Goal: Navigation & Orientation: Find specific page/section

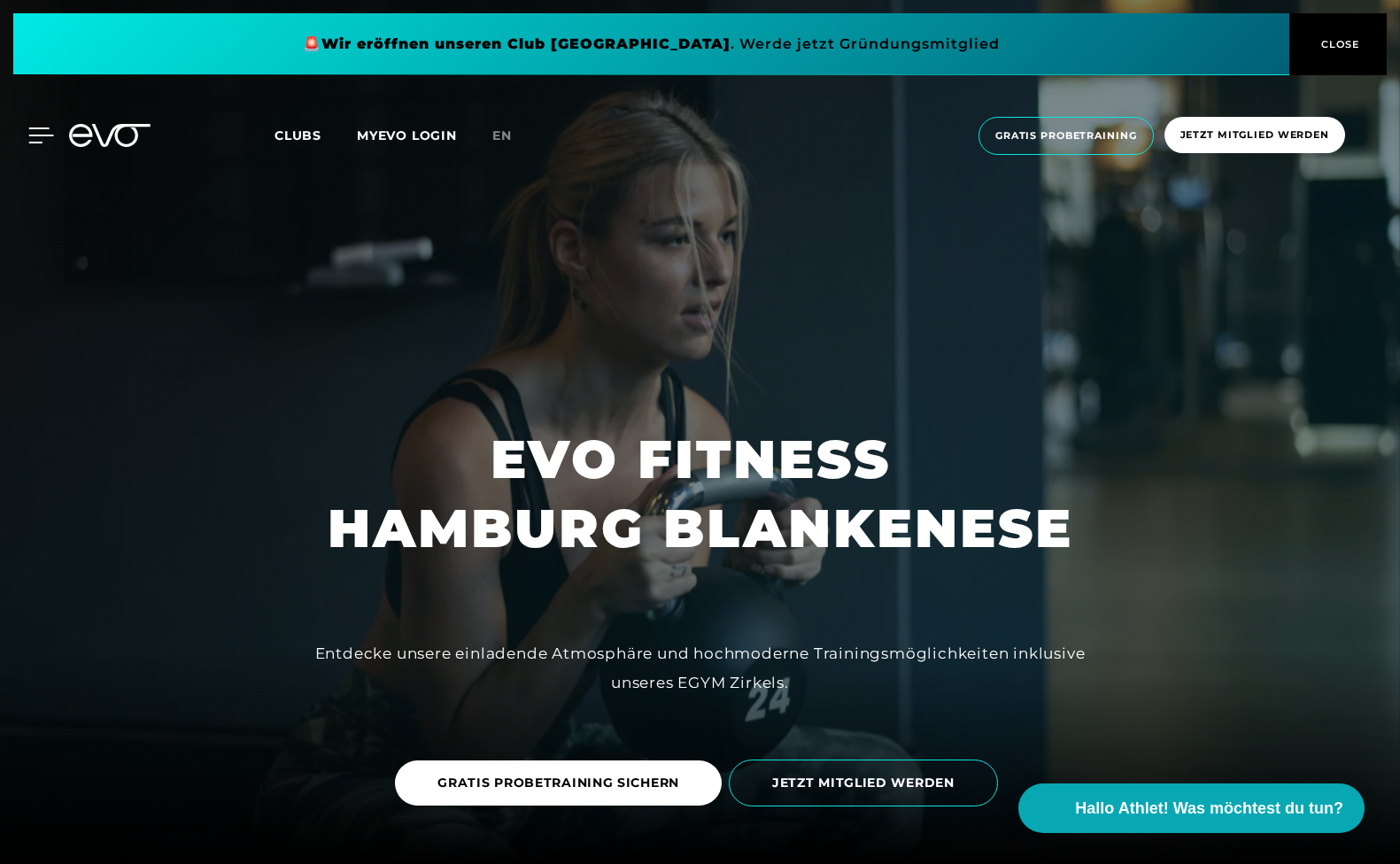
click at [33, 132] on icon at bounding box center [41, 135] width 25 height 16
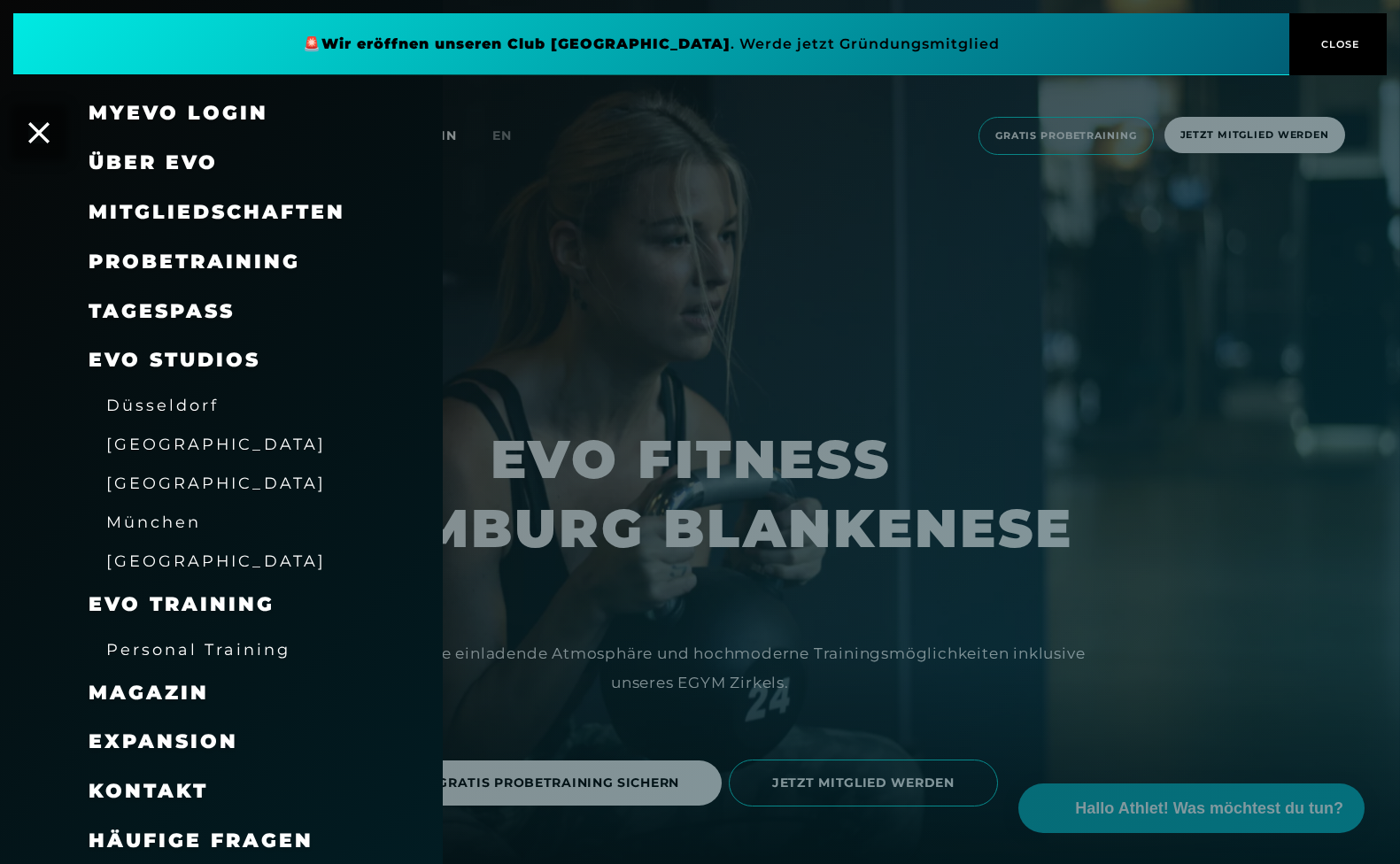
click at [162, 481] on span "[GEOGRAPHIC_DATA]" at bounding box center [216, 483] width 219 height 19
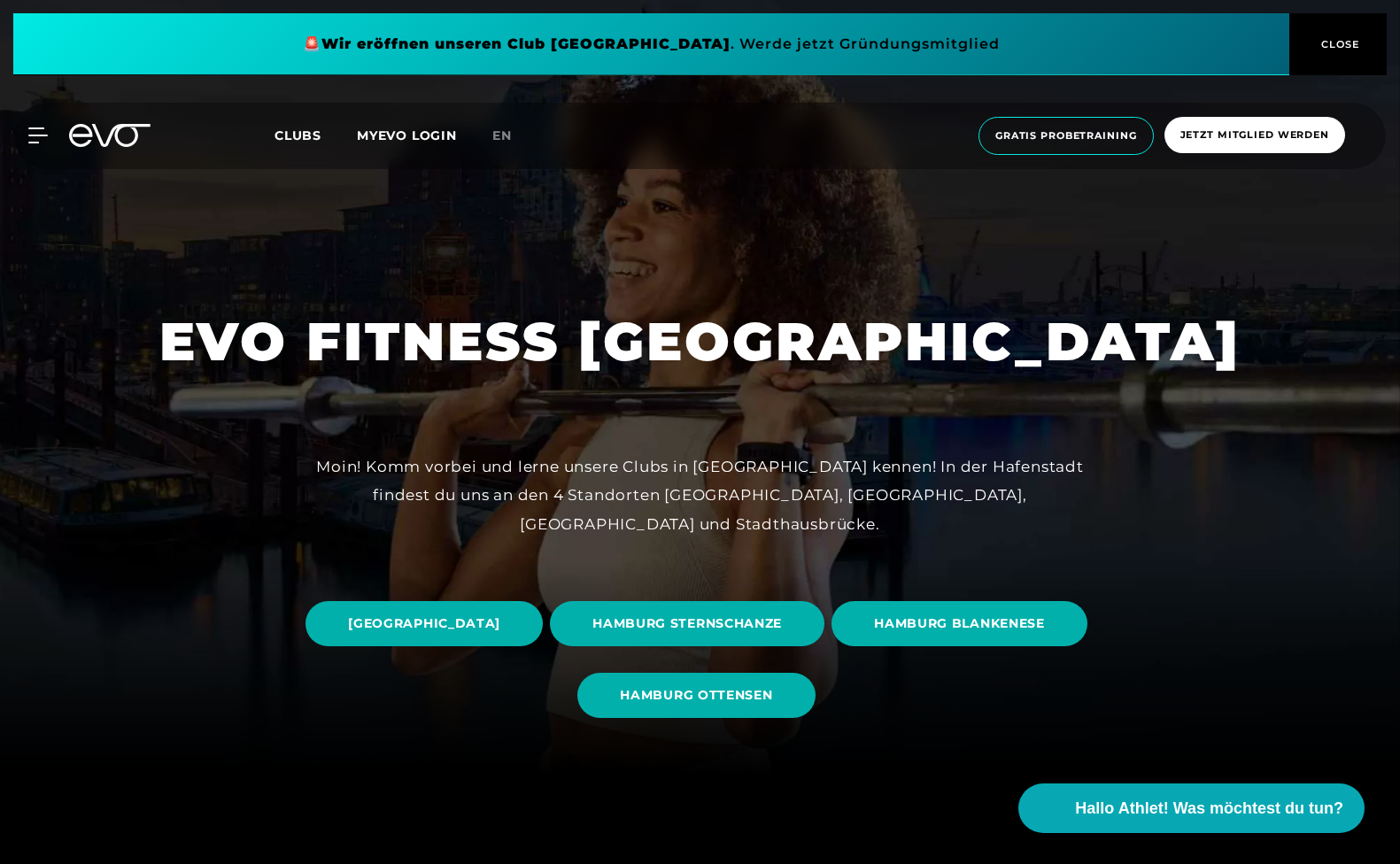
scroll to position [177, 0]
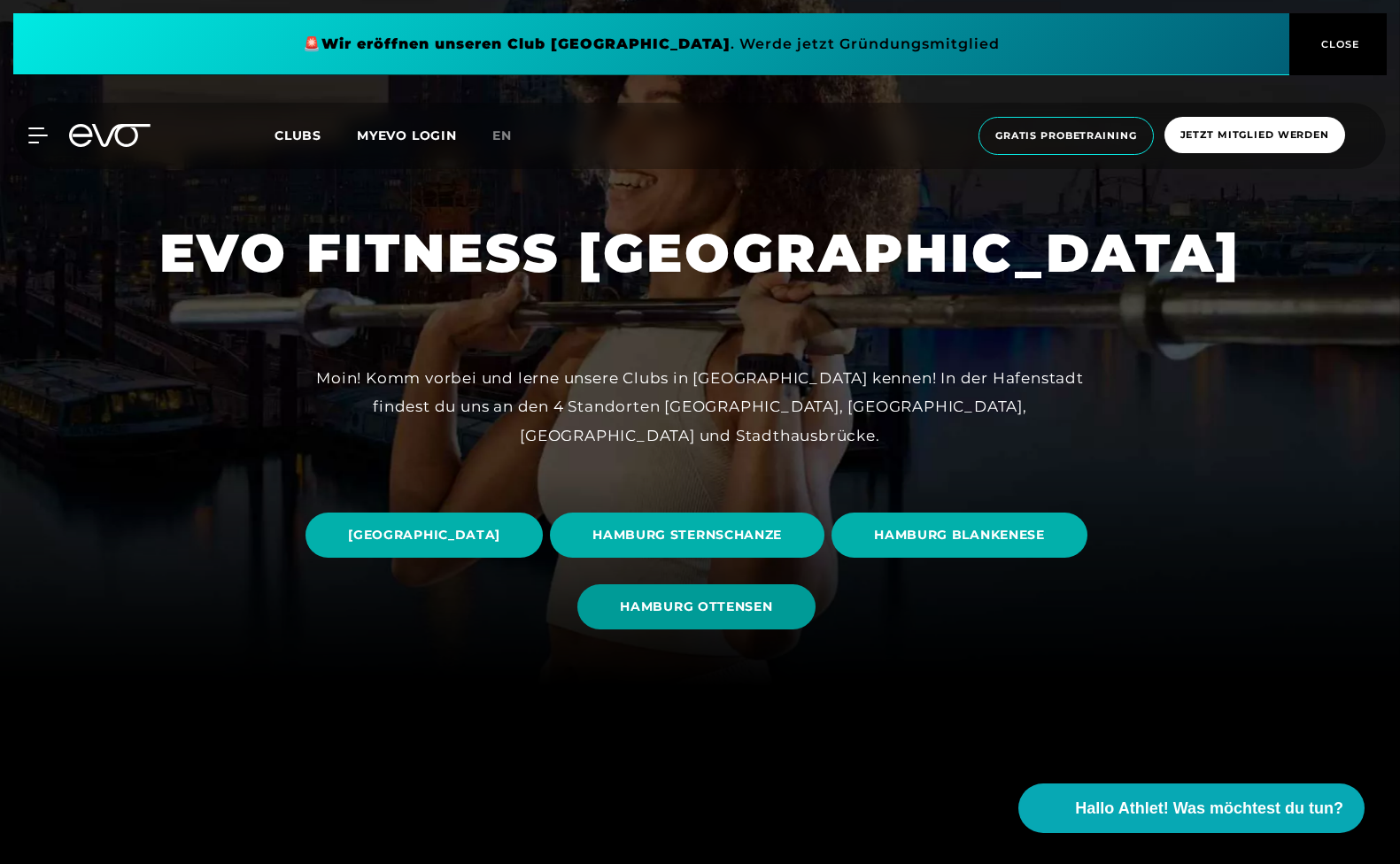
click at [772, 603] on span "HAMBURG OTTENSEN" at bounding box center [696, 606] width 152 height 19
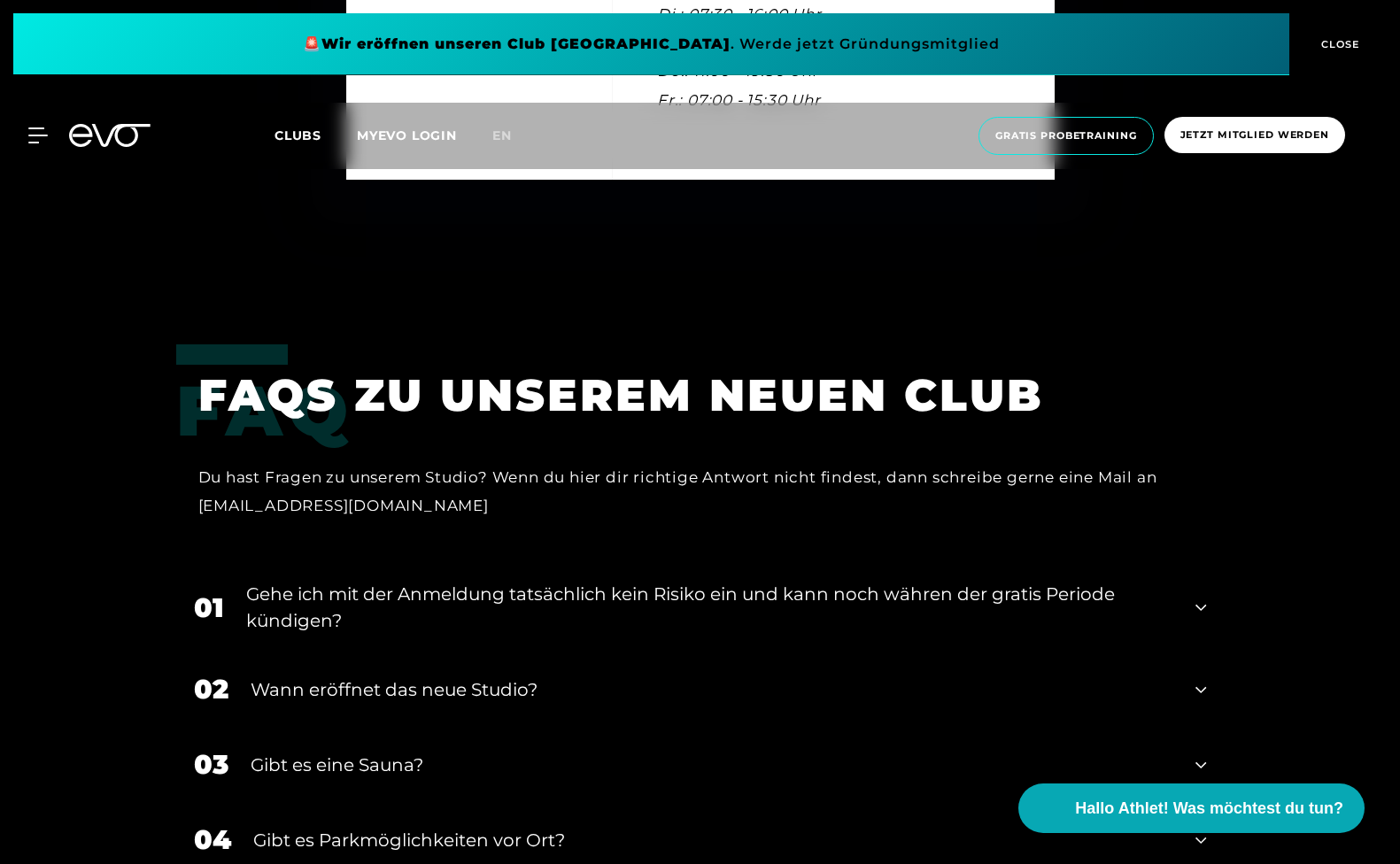
scroll to position [6305, 0]
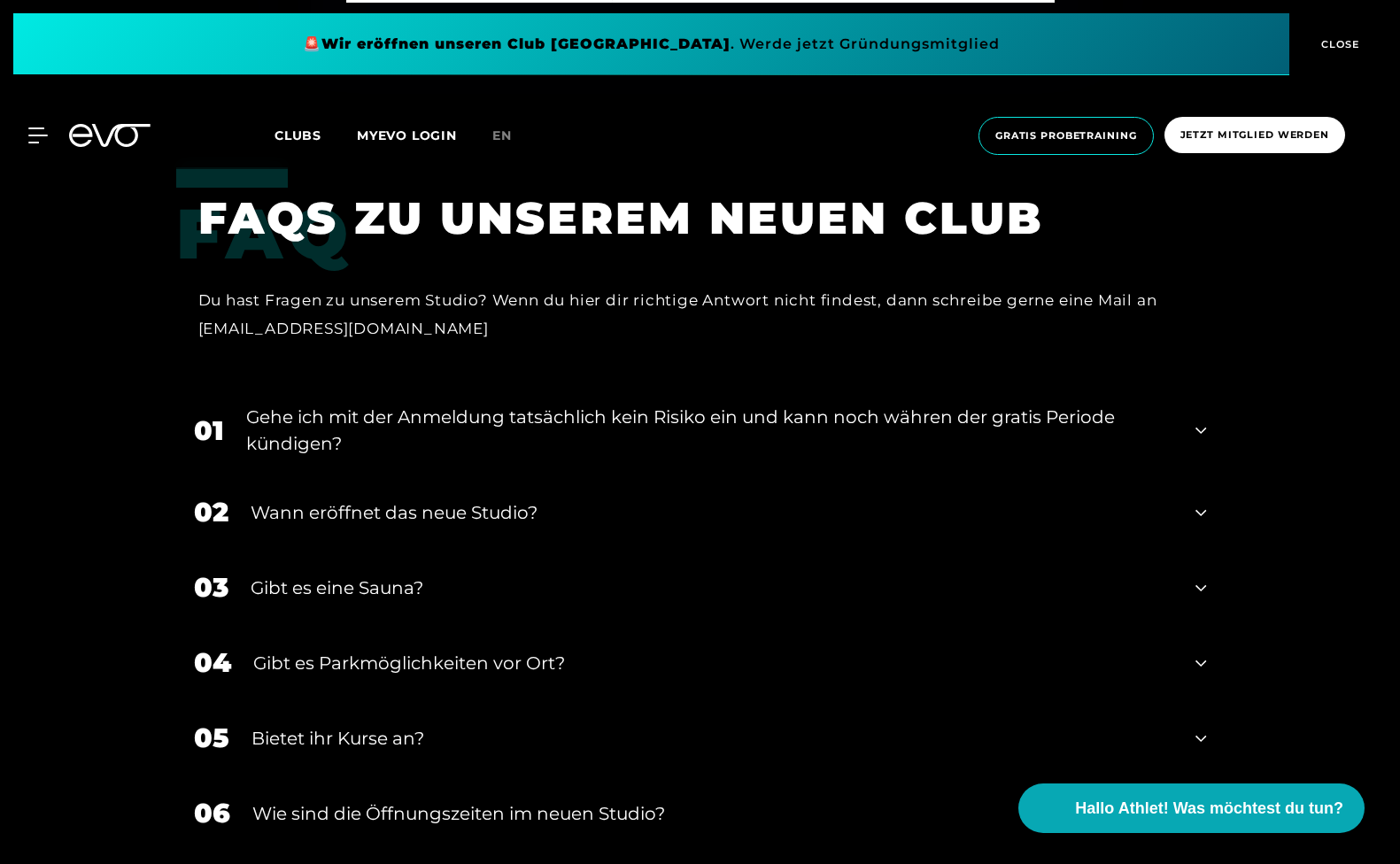
click at [1198, 672] on icon at bounding box center [1200, 663] width 11 height 22
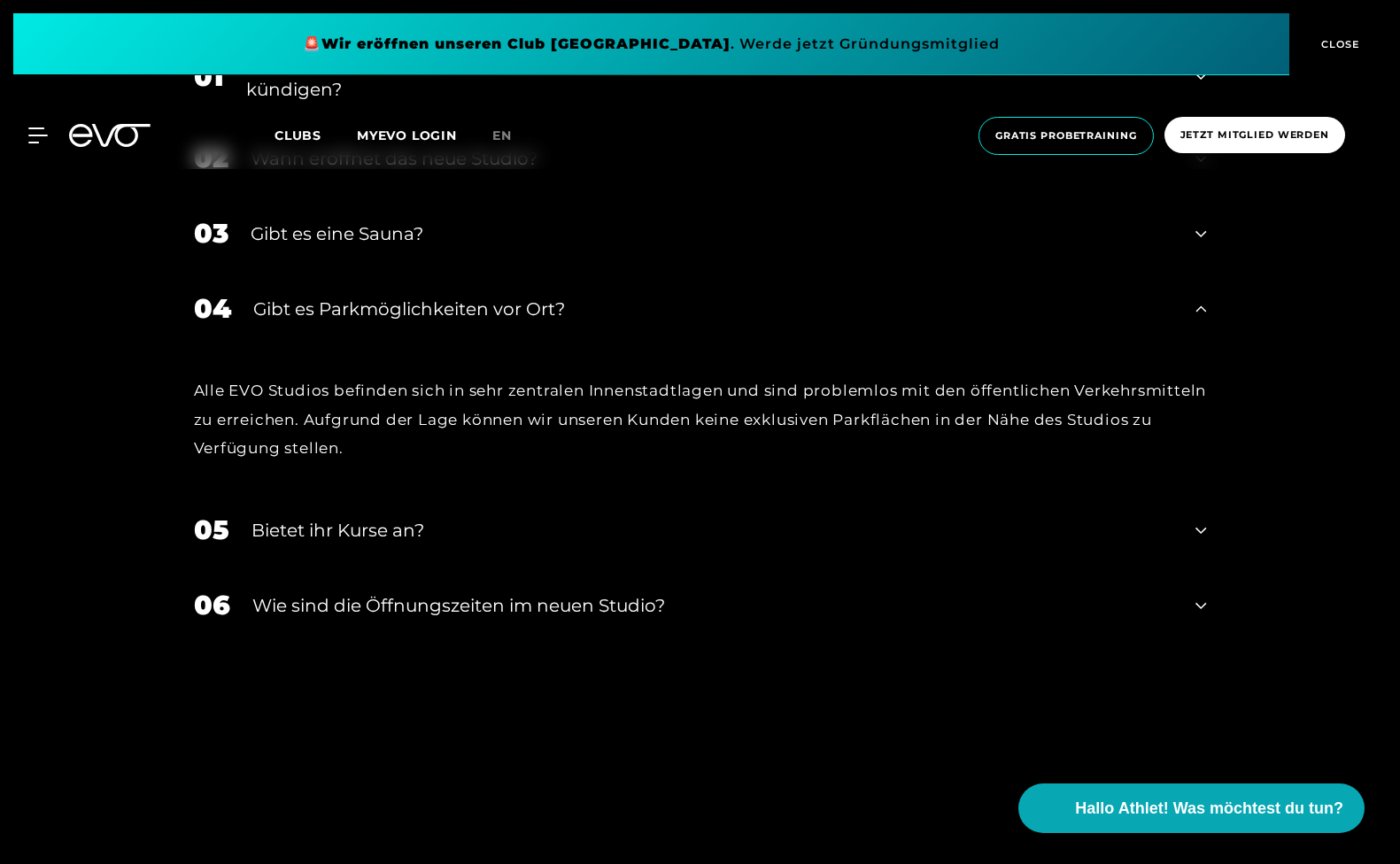
scroll to position [6216, 0]
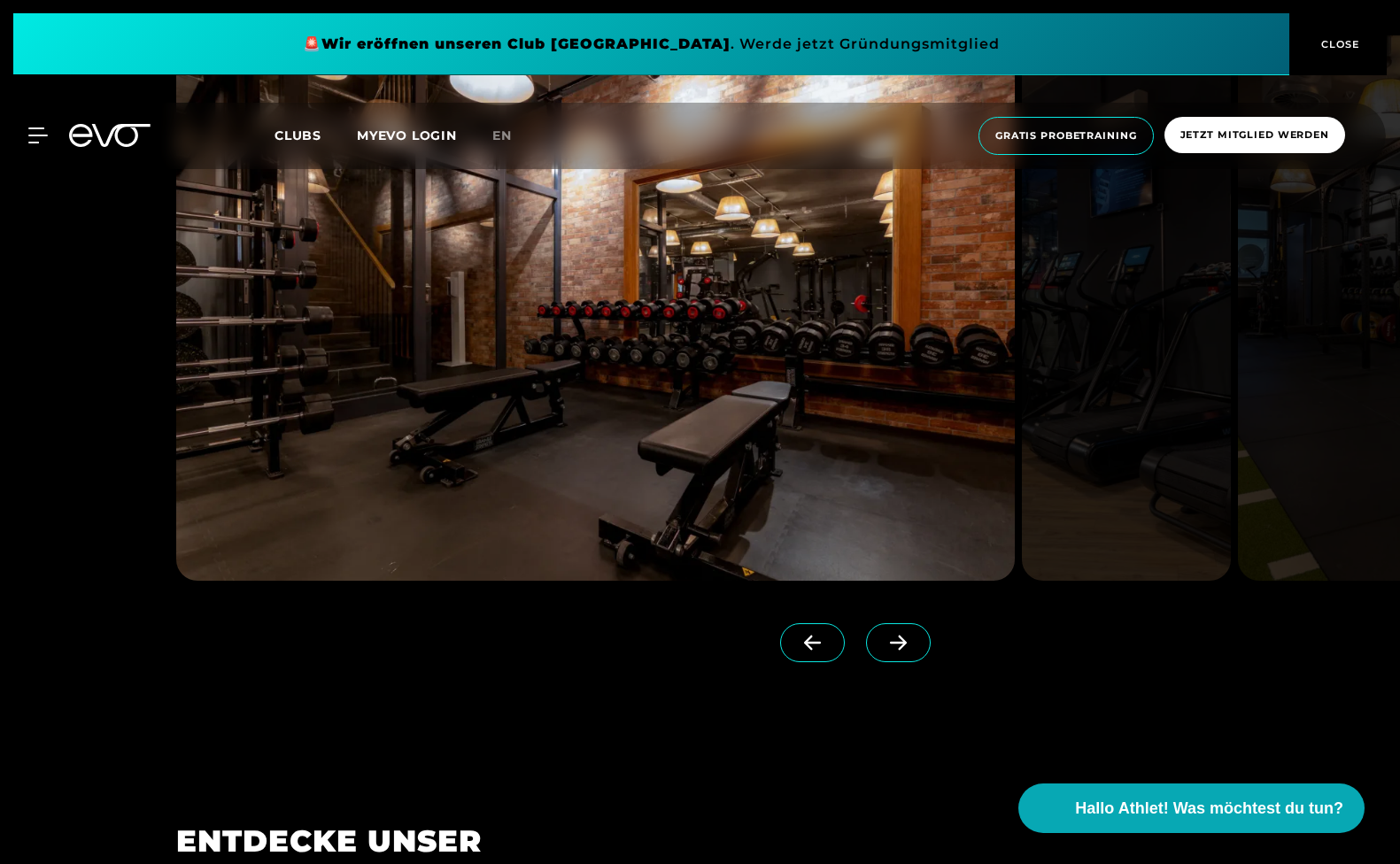
scroll to position [1771, 0]
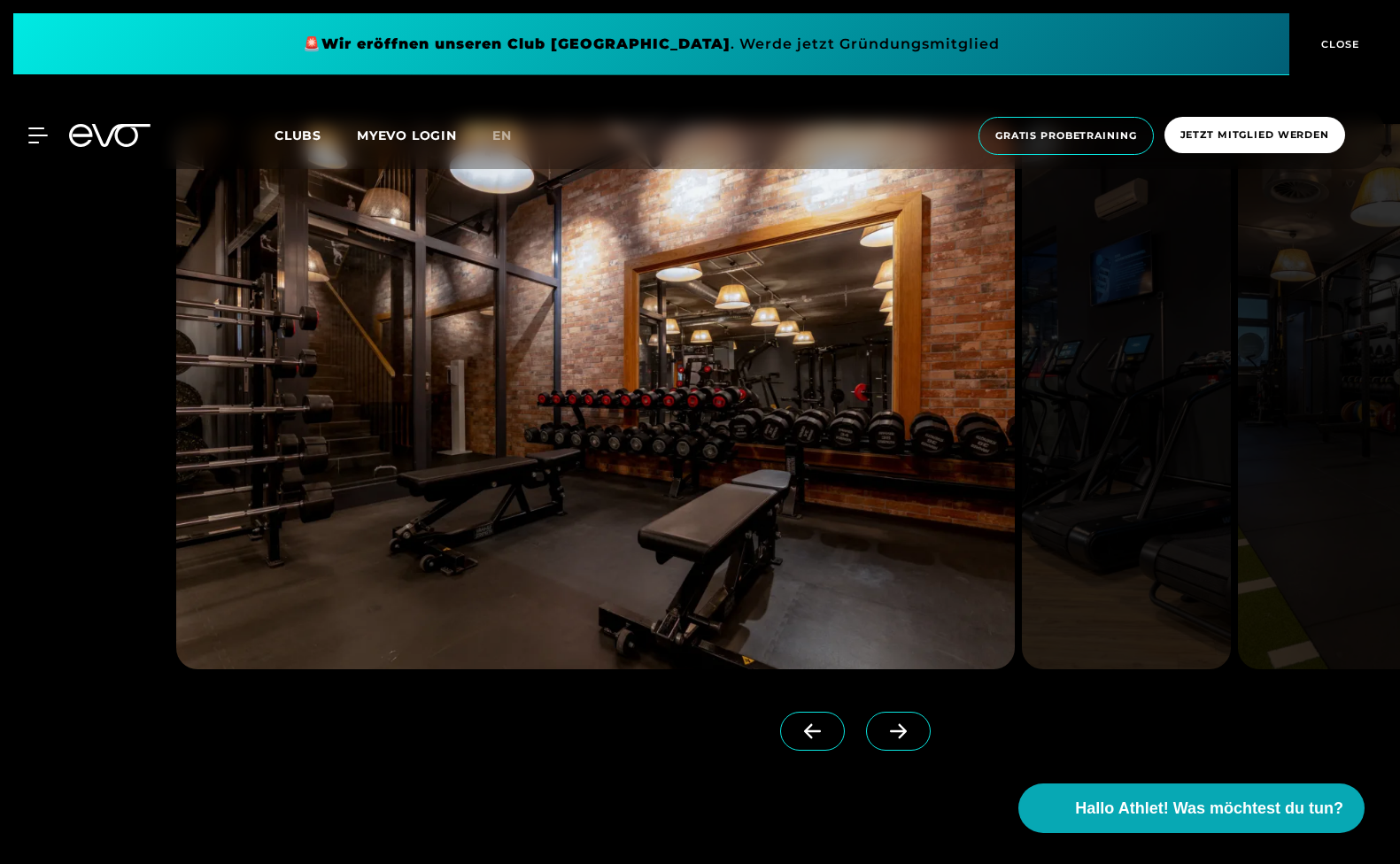
click at [883, 739] on icon at bounding box center [898, 732] width 31 height 16
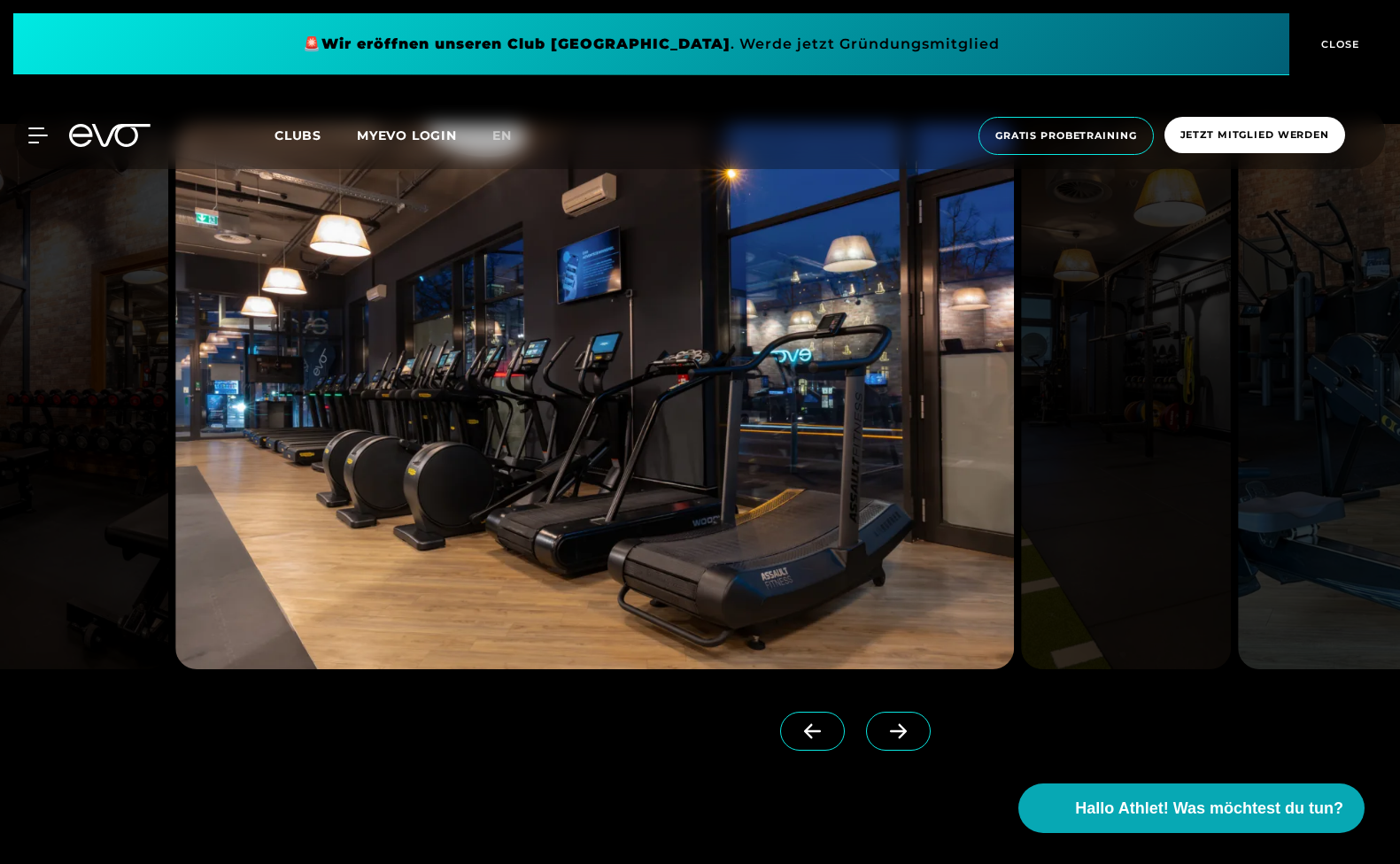
click at [883, 739] on icon at bounding box center [898, 732] width 31 height 16
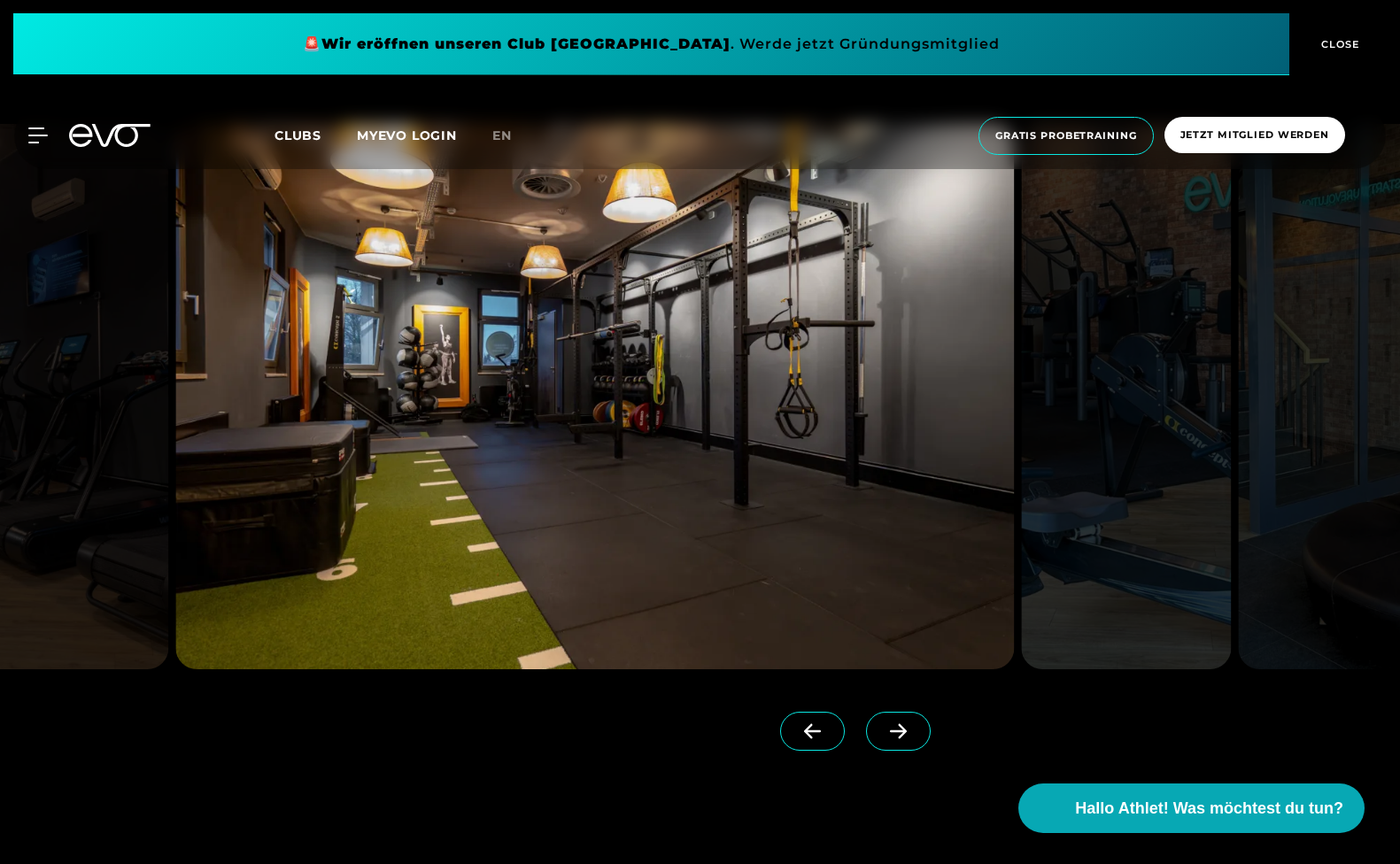
click at [883, 739] on icon at bounding box center [898, 732] width 31 height 16
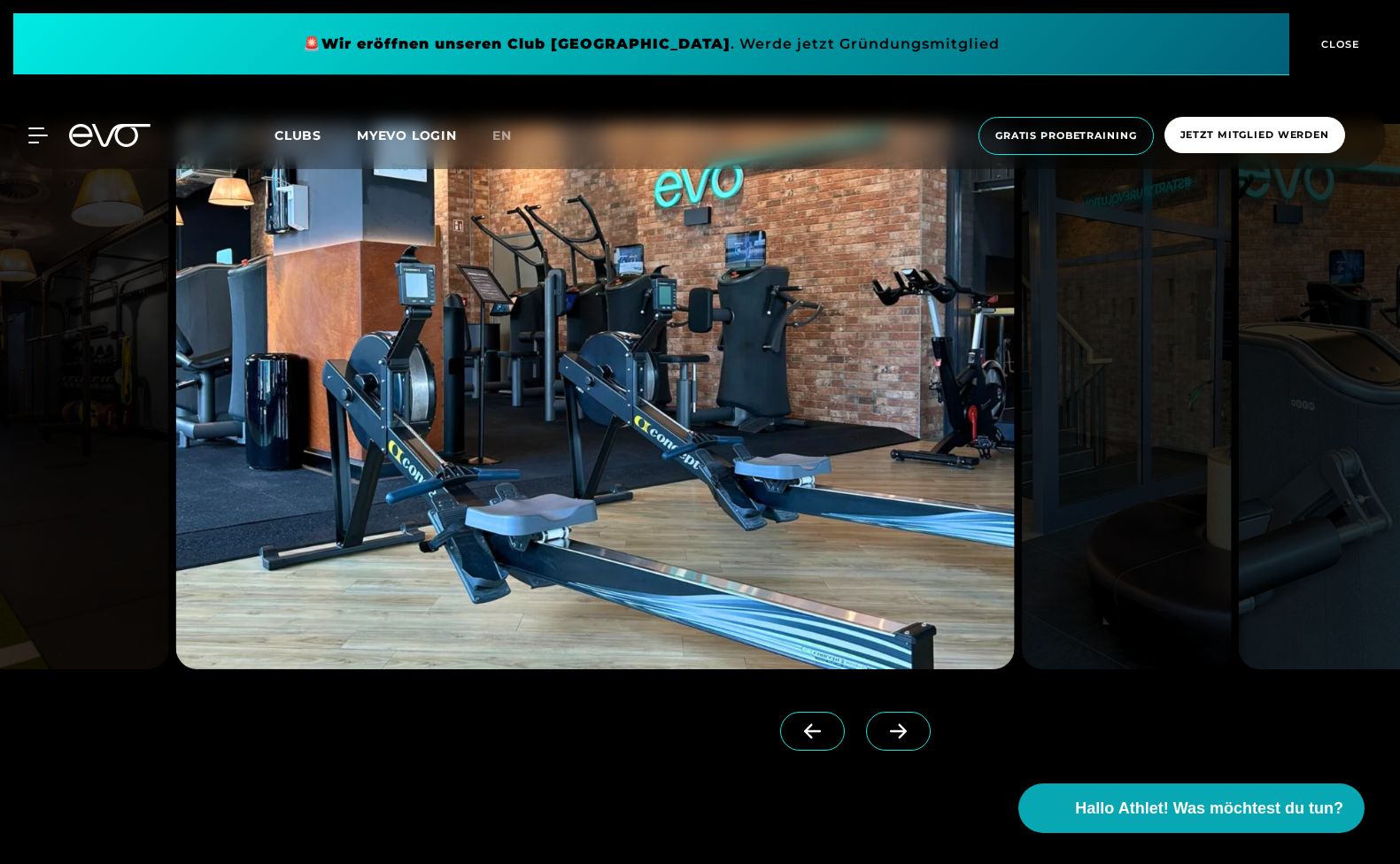
click at [883, 739] on icon at bounding box center [898, 732] width 31 height 16
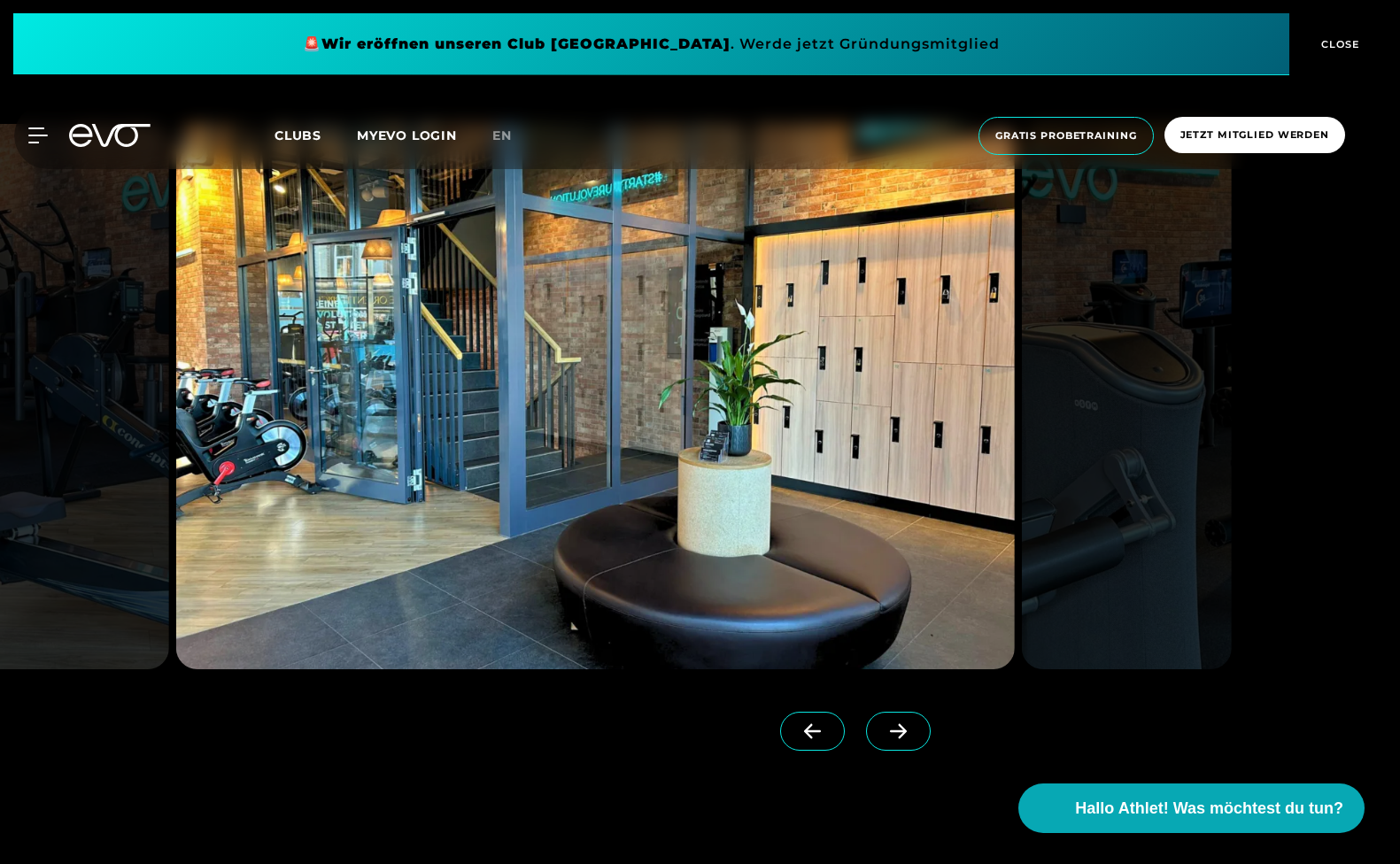
click at [883, 739] on icon at bounding box center [898, 732] width 31 height 16
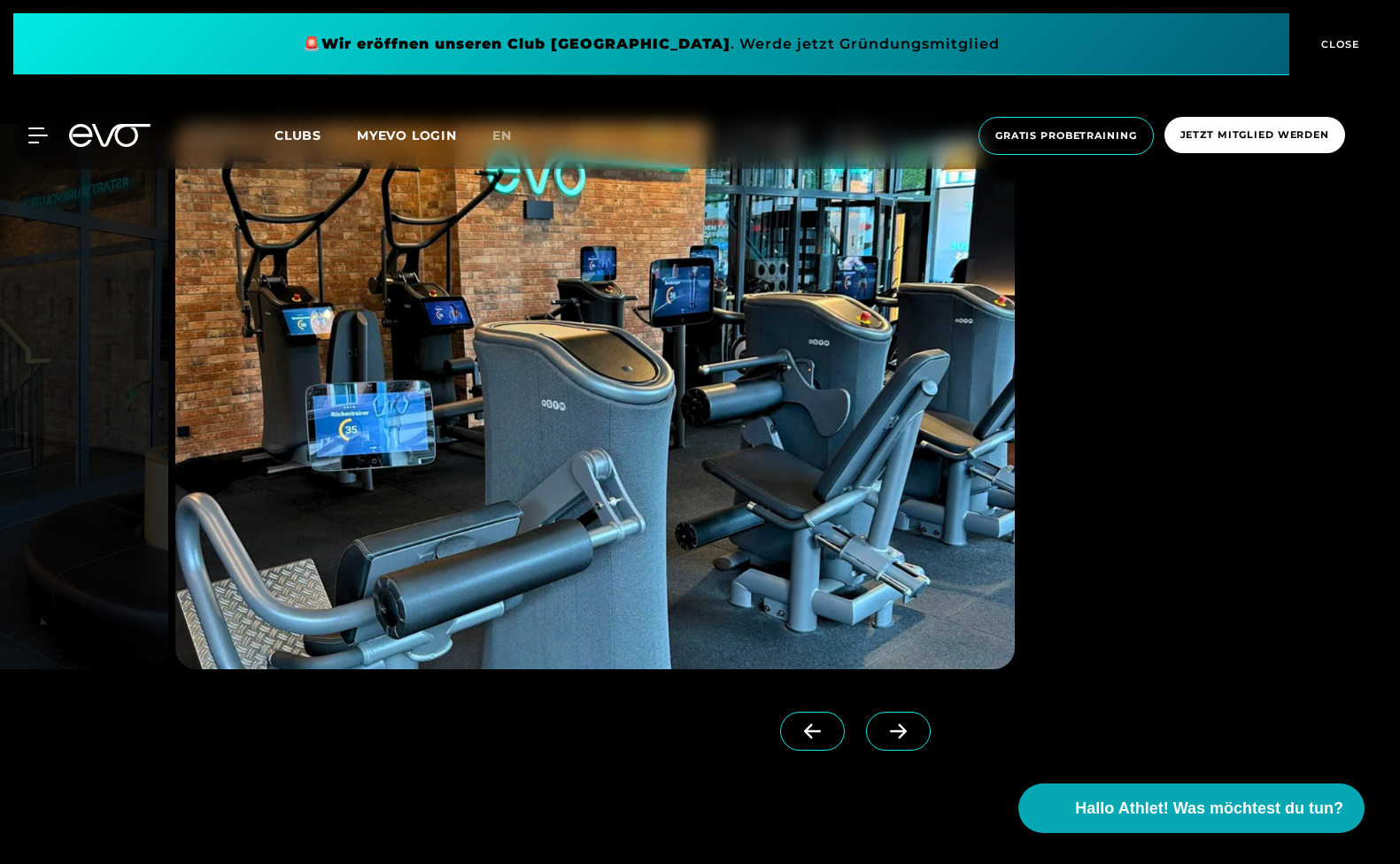
click at [883, 739] on icon at bounding box center [898, 732] width 31 height 16
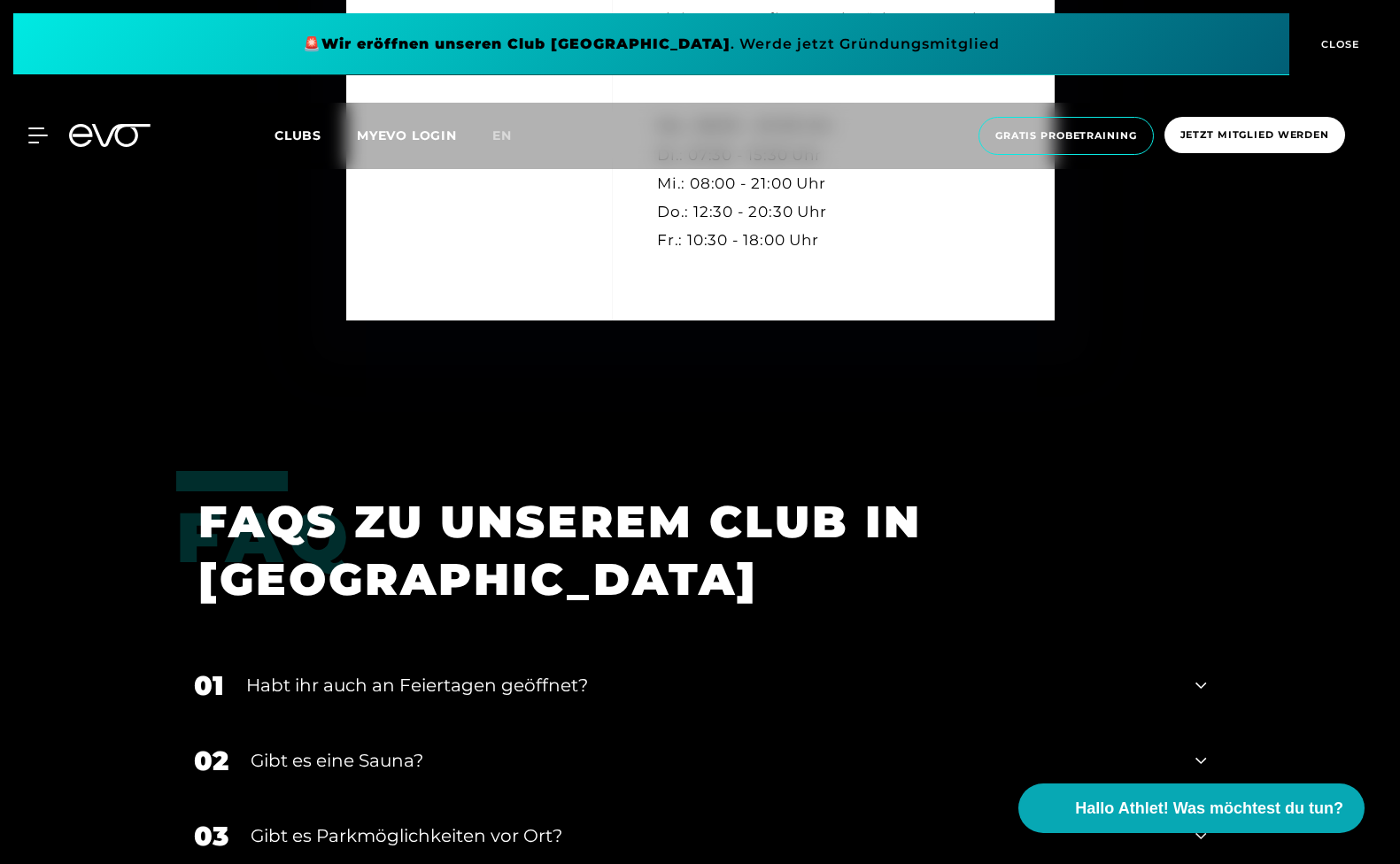
scroll to position [6199, 0]
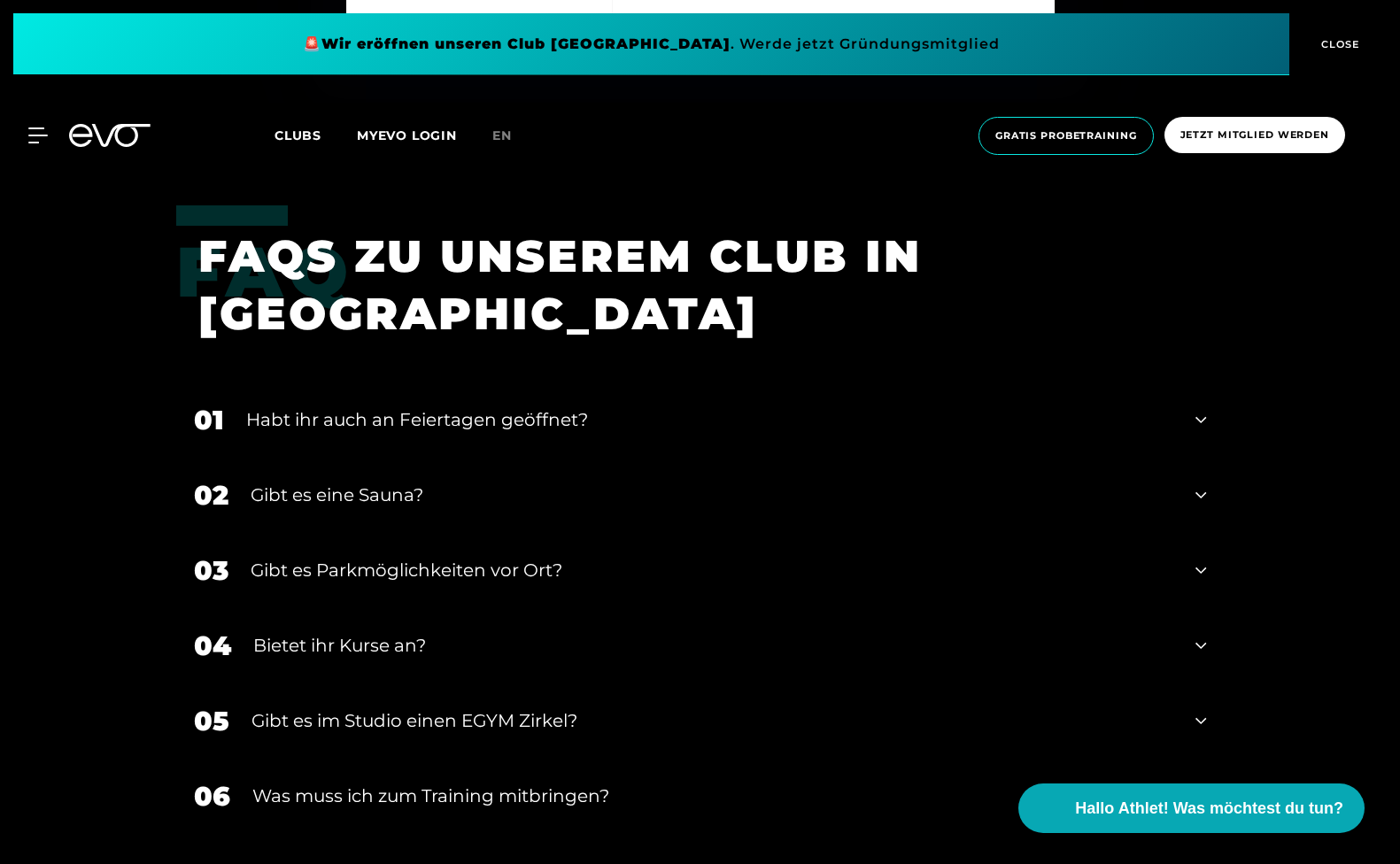
click at [1197, 559] on icon at bounding box center [1200, 570] width 11 height 22
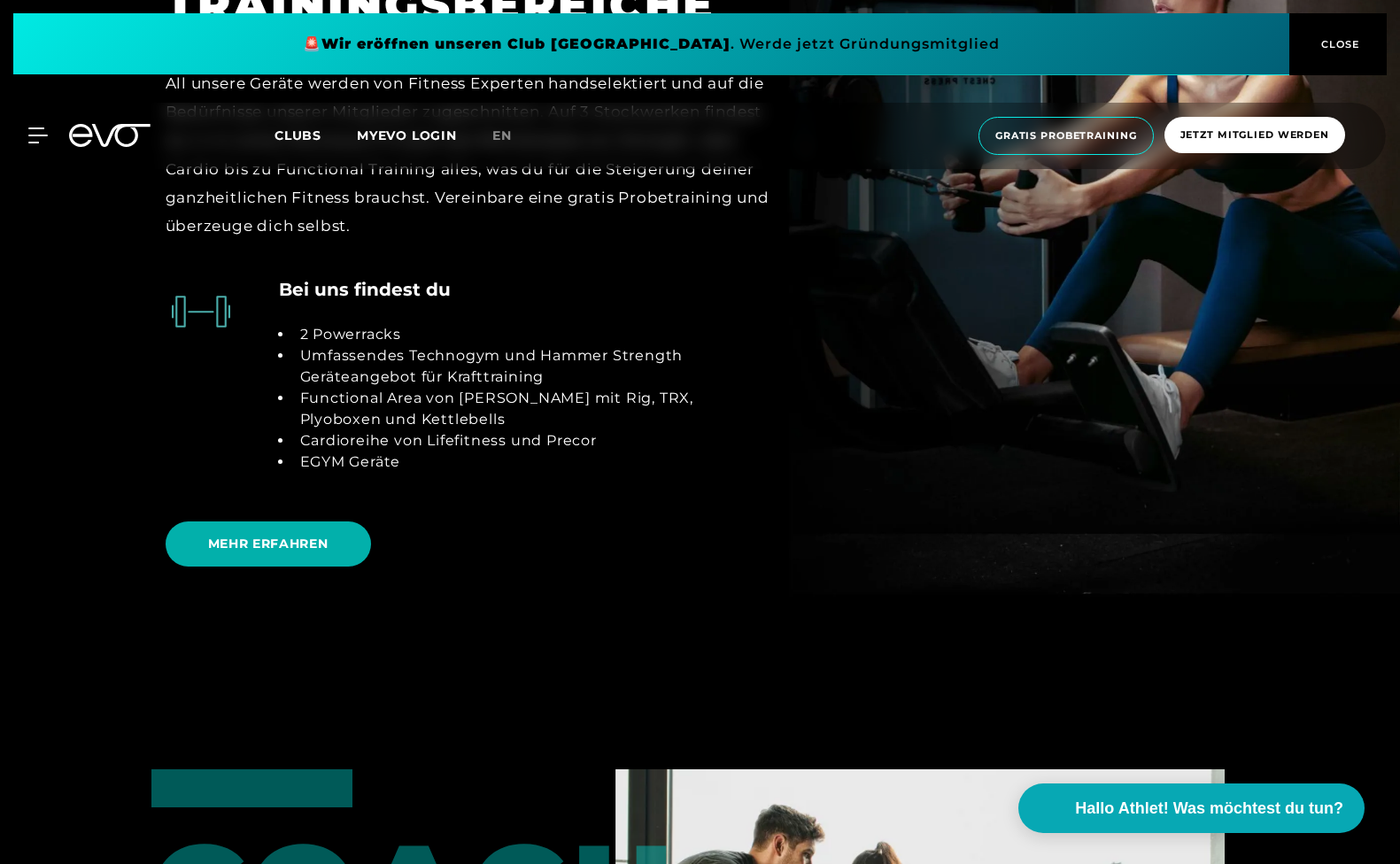
scroll to position [3542, 0]
